Goal: Task Accomplishment & Management: Use online tool/utility

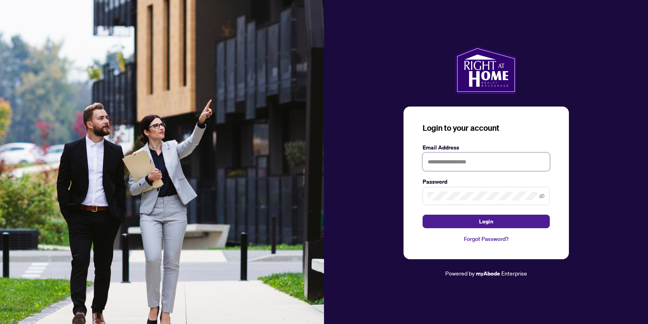
click at [507, 159] on input "text" at bounding box center [486, 162] width 127 height 18
type input "**********"
click at [423, 215] on button "Login" at bounding box center [486, 222] width 127 height 14
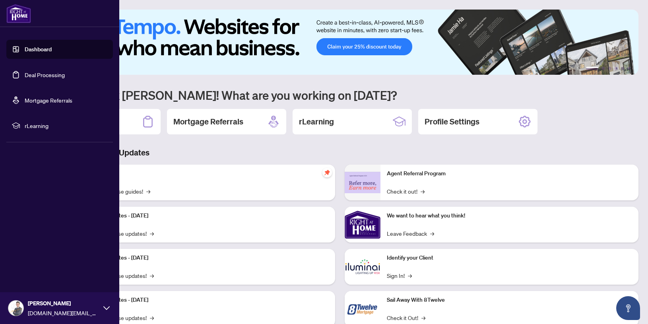
click at [25, 75] on link "Deal Processing" at bounding box center [45, 74] width 40 height 7
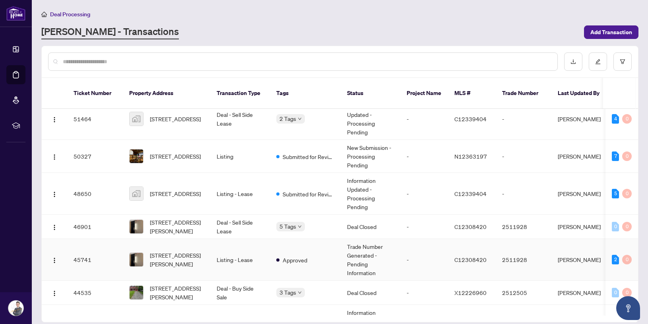
scroll to position [9, 0]
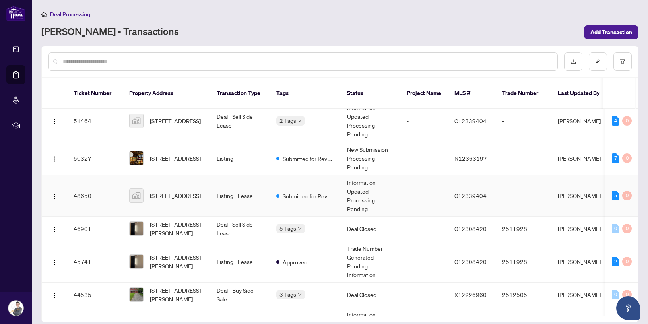
click at [419, 188] on td "-" at bounding box center [424, 196] width 48 height 42
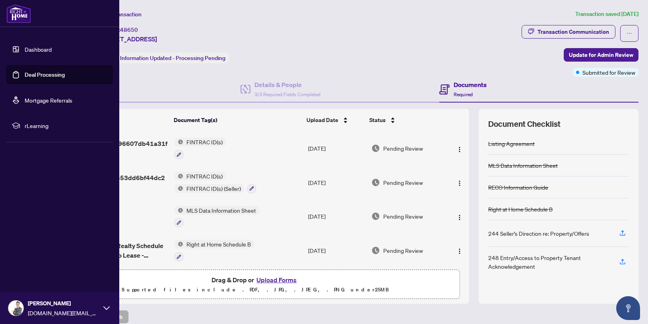
click at [26, 73] on link "Deal Processing" at bounding box center [45, 74] width 40 height 7
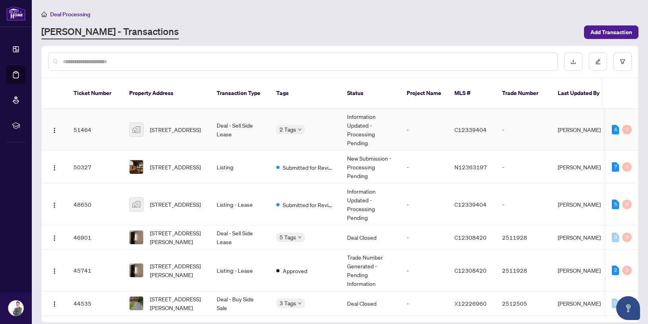
click at [401, 122] on td "-" at bounding box center [424, 130] width 48 height 42
